Goal: Find contact information: Find contact information

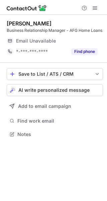
scroll to position [136, 107]
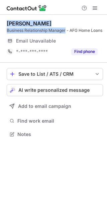
drag, startPoint x: 5, startPoint y: 20, endPoint x: 66, endPoint y: 31, distance: 62.4
click at [66, 31] on div "Sarah Grano Business Relationship Manager - AFG Home Loans Email Unavailable Em…" at bounding box center [53, 80] width 107 height 130
copy div "Sarah Grano Business Relationship Manager"
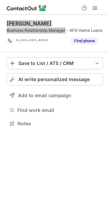
scroll to position [125, 107]
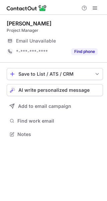
scroll to position [130, 107]
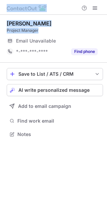
drag, startPoint x: 47, startPoint y: 29, endPoint x: -2, endPoint y: 22, distance: 49.8
click at [0, 22] on html "Yuseph Sabeh Project Manager Email Unavailable Email address *-***-***-**** Fin…" at bounding box center [53, 100] width 107 height 201
click at [44, 32] on div "Project Manager" at bounding box center [55, 30] width 97 height 6
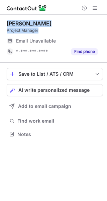
drag, startPoint x: 44, startPoint y: 32, endPoint x: 9, endPoint y: 24, distance: 35.1
click at [9, 24] on div "Yuseph Sabeh Project Manager" at bounding box center [55, 26] width 97 height 13
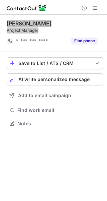
scroll to position [119, 107]
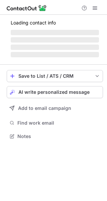
scroll to position [130, 107]
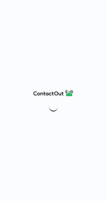
drag, startPoint x: 70, startPoint y: 123, endPoint x: 70, endPoint y: 112, distance: 10.7
click at [70, 112] on div at bounding box center [53, 100] width 107 height 201
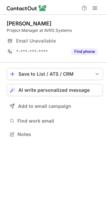
scroll to position [130, 107]
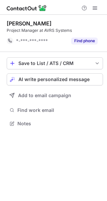
scroll to position [119, 107]
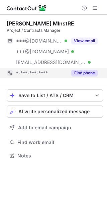
scroll to position [151, 107]
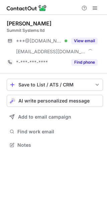
scroll to position [140, 107]
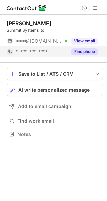
scroll to position [130, 107]
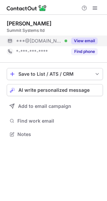
click at [81, 40] on button "View email" at bounding box center [84, 41] width 26 height 7
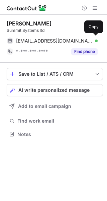
click at [83, 42] on div "nathanduce@msn.com Verified" at bounding box center [57, 41] width 82 height 6
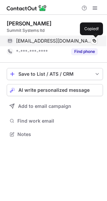
click at [83, 42] on div "nathanduce@msn.com Verified" at bounding box center [57, 41] width 82 height 6
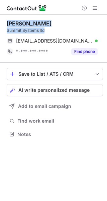
drag, startPoint x: 3, startPoint y: 20, endPoint x: 52, endPoint y: 33, distance: 51.3
click at [52, 33] on div "Nathan D. Summit Systems ltd nathanduce@msn.com Verified Copy *-***-***-**** Fi…" at bounding box center [53, 80] width 107 height 130
copy div "Nathan D. Summit Systems ltd"
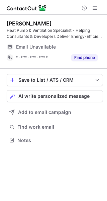
scroll to position [136, 107]
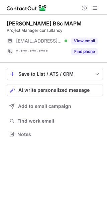
scroll to position [130, 107]
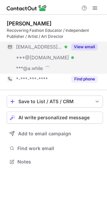
scroll to position [157, 107]
click at [77, 48] on button "View email" at bounding box center [84, 47] width 26 height 7
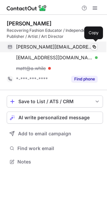
click at [90, 48] on div "matt@mattryalls.com Verified" at bounding box center [57, 47] width 82 height 6
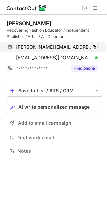
scroll to position [147, 107]
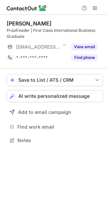
scroll to position [136, 107]
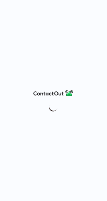
click at [90, 23] on div at bounding box center [53, 100] width 107 height 201
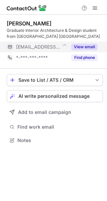
scroll to position [136, 107]
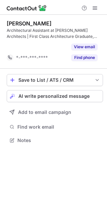
scroll to position [125, 107]
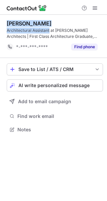
drag, startPoint x: 49, startPoint y: 31, endPoint x: 2, endPoint y: 24, distance: 47.4
click at [2, 24] on div "Freddie Herschel-Shorland Architectural Assistant at Tim Ronalds Architects | F…" at bounding box center [53, 77] width 107 height 125
copy div "Freddie Herschel-Shorland Architectural Assistant"
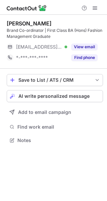
scroll to position [136, 107]
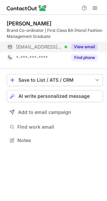
click at [54, 48] on div "***@rgu.ac.uk Verified" at bounding box center [41, 47] width 51 height 6
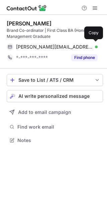
click at [70, 47] on div "c.brackett@rgu.ac.uk Verified" at bounding box center [57, 47] width 82 height 6
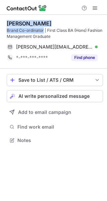
drag, startPoint x: 43, startPoint y: 29, endPoint x: 3, endPoint y: 24, distance: 40.5
click at [3, 24] on div "Caitlin Brackett Brand Co-ordinator | First Class BA (Hons) Fashion Management …" at bounding box center [53, 83] width 107 height 136
copy div "Caitlin Brackett Brand Co-ordinator"
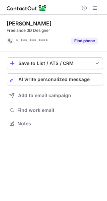
scroll to position [119, 107]
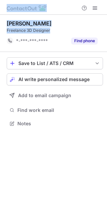
drag, startPoint x: 57, startPoint y: 30, endPoint x: -3, endPoint y: 23, distance: 59.7
click at [0, 23] on html "[PERSON_NAME] Freelance 3D Designer *-***-***-**** Find phone Save to List / AT…" at bounding box center [53, 100] width 107 height 201
click at [55, 29] on div "Freelance 3D Designer" at bounding box center [55, 30] width 97 height 6
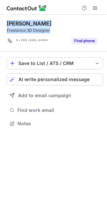
drag, startPoint x: 55, startPoint y: 29, endPoint x: 9, endPoint y: 22, distance: 45.8
click at [9, 22] on div "[PERSON_NAME] Freelance 3D Designer" at bounding box center [55, 26] width 97 height 13
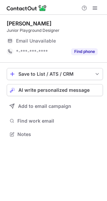
scroll to position [130, 107]
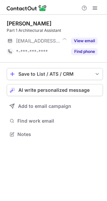
scroll to position [130, 107]
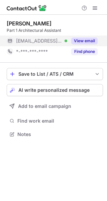
click at [68, 37] on div "View email" at bounding box center [82, 41] width 31 height 11
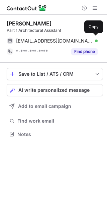
click at [68, 37] on div "[EMAIL_ADDRESS][DOMAIN_NAME] Verified Copy" at bounding box center [52, 41] width 91 height 11
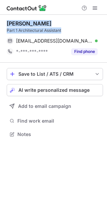
drag, startPoint x: 66, startPoint y: 32, endPoint x: 6, endPoint y: 26, distance: 60.2
click at [6, 26] on div "[PERSON_NAME] Part 1 Architectural Assistant [EMAIL_ADDRESS][DOMAIN_NAME] Verif…" at bounding box center [53, 80] width 107 height 130
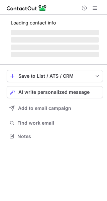
scroll to position [130, 107]
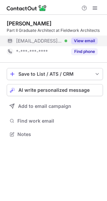
click at [83, 39] on button "View email" at bounding box center [84, 41] width 26 height 7
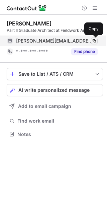
click at [92, 40] on span at bounding box center [94, 40] width 5 height 5
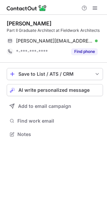
click at [62, 24] on div "Ross Brady" at bounding box center [55, 23] width 97 height 7
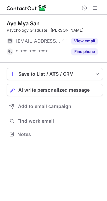
scroll to position [130, 107]
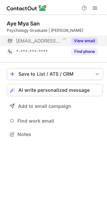
click at [83, 37] on div "View email" at bounding box center [82, 41] width 31 height 11
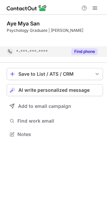
scroll to position [119, 107]
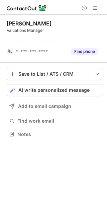
scroll to position [119, 107]
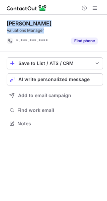
drag, startPoint x: 47, startPoint y: 30, endPoint x: 3, endPoint y: 21, distance: 44.1
click at [3, 21] on div "[PERSON_NAME] Valuations Manager *-***-***-**** Find phone Save to List / ATS /…" at bounding box center [53, 74] width 107 height 119
copy div "Ellie Durrant Valuations Manager"
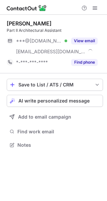
scroll to position [140, 107]
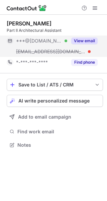
click at [63, 41] on div "***@gmail.com Verified" at bounding box center [41, 41] width 51 height 6
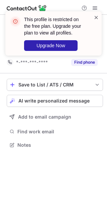
click at [98, 14] on span at bounding box center [96, 17] width 5 height 7
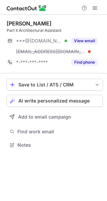
click at [94, 9] on span at bounding box center [95, 7] width 5 height 5
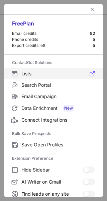
scroll to position [78, 0]
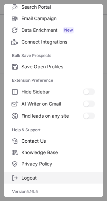
click at [38, 180] on span "Logout" at bounding box center [58, 178] width 74 height 6
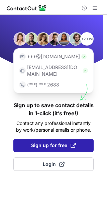
click at [53, 139] on button "Sign up for free" at bounding box center [53, 145] width 80 height 13
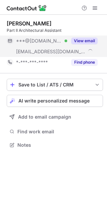
scroll to position [140, 107]
click at [83, 40] on button "View email" at bounding box center [84, 41] width 26 height 7
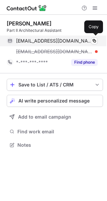
click at [89, 40] on div "bellacolley99@gmail.com Verified" at bounding box center [57, 41] width 82 height 6
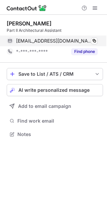
scroll to position [130, 107]
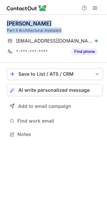
drag, startPoint x: 65, startPoint y: 32, endPoint x: 6, endPoint y: 23, distance: 60.2
click at [6, 23] on div "Bella Colley Part II Architectural Assistant bellacolley99@gmail.com Verified C…" at bounding box center [53, 80] width 107 height 130
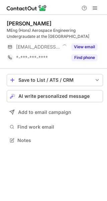
scroll to position [136, 107]
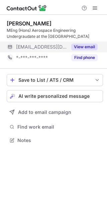
click at [89, 43] on div "View email" at bounding box center [82, 47] width 31 height 11
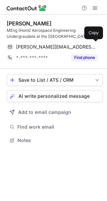
click at [89, 43] on div "elizabeth.hau@bentley.co.uk Copy" at bounding box center [52, 47] width 91 height 11
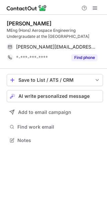
click at [40, 30] on div "MEng (Hons) Aerospace Engineering Undergraudate at the University of Bath" at bounding box center [55, 33] width 97 height 12
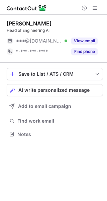
scroll to position [130, 107]
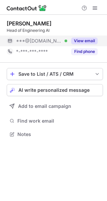
click at [68, 40] on div "View email" at bounding box center [82, 41] width 31 height 11
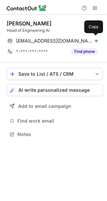
click at [83, 40] on div "annrsky@gmail.com Verified" at bounding box center [57, 41] width 82 height 6
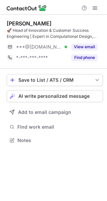
scroll to position [136, 107]
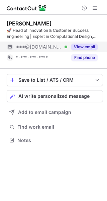
click at [65, 42] on div "***@gmail.com Verified" at bounding box center [37, 47] width 61 height 11
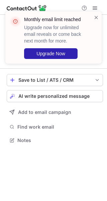
click at [78, 44] on div "Monthly email limit reached Upgrade now for unlimited email reveals or come bac…" at bounding box center [55, 37] width 62 height 43
click at [97, 17] on span at bounding box center [96, 17] width 5 height 7
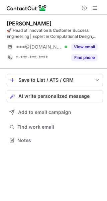
click at [95, 8] on span at bounding box center [95, 7] width 5 height 5
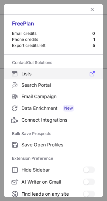
scroll to position [103, 0]
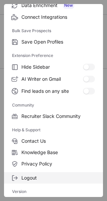
click at [43, 180] on span "Logout" at bounding box center [58, 178] width 74 height 6
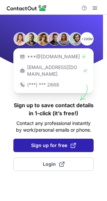
click at [47, 142] on span "Sign up for free" at bounding box center [53, 145] width 45 height 7
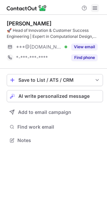
scroll to position [136, 107]
click at [95, 10] on span at bounding box center [95, 7] width 5 height 5
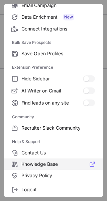
scroll to position [103, 0]
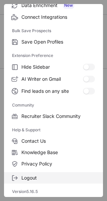
click at [42, 181] on label "Logout" at bounding box center [53, 177] width 99 height 11
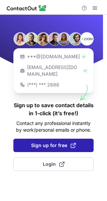
click at [65, 139] on button "Sign up for free" at bounding box center [53, 145] width 80 height 13
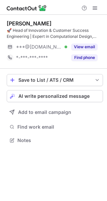
scroll to position [136, 107]
click at [80, 41] on div "Tim Röver 🚀 Head of Innovation & Customer Success Engineering | Expert in Compu…" at bounding box center [55, 41] width 97 height 43
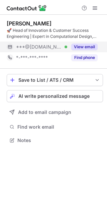
click at [83, 43] on div "View email" at bounding box center [82, 47] width 31 height 11
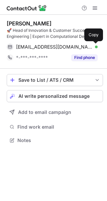
click at [93, 45] on span at bounding box center [94, 46] width 5 height 5
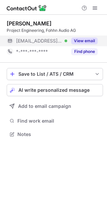
scroll to position [130, 107]
click at [75, 39] on button "View email" at bounding box center [84, 41] width 26 height 7
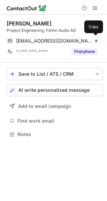
click at [92, 38] on div "grae-m@web.de Verified Copy" at bounding box center [52, 41] width 91 height 11
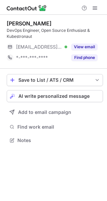
scroll to position [136, 107]
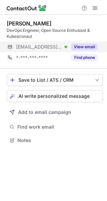
click at [73, 48] on button "View email" at bounding box center [84, 47] width 26 height 7
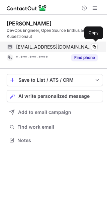
click at [81, 48] on div "linkedin@hexatom.cloud Verified" at bounding box center [57, 47] width 82 height 6
